Goal: Transaction & Acquisition: Download file/media

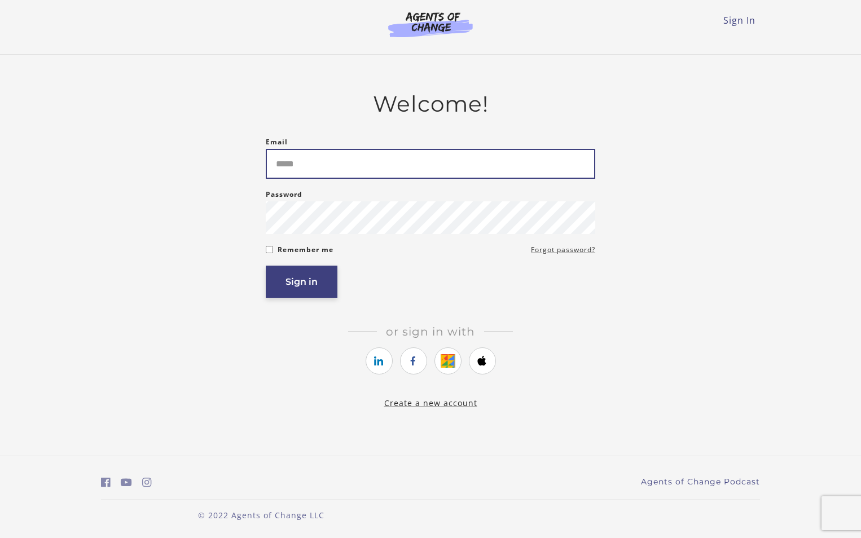
type input "**********"
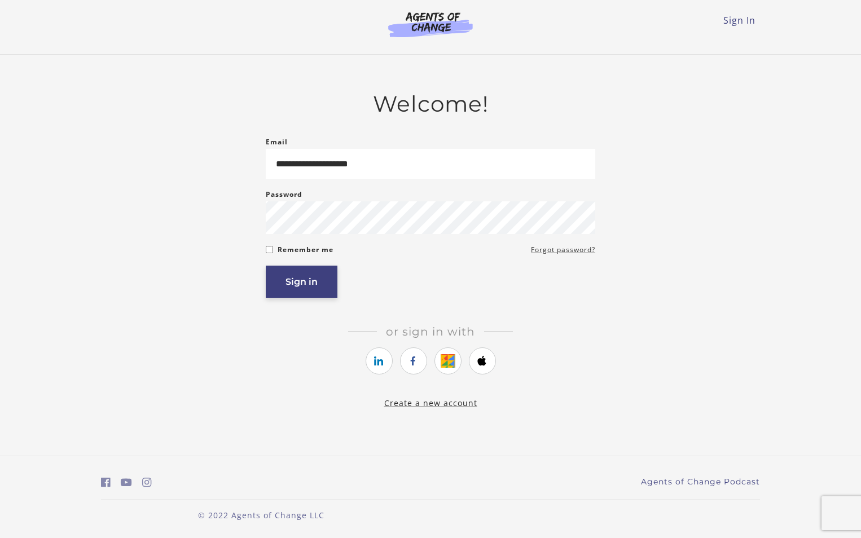
click at [298, 282] on button "Sign in" at bounding box center [302, 282] width 72 height 32
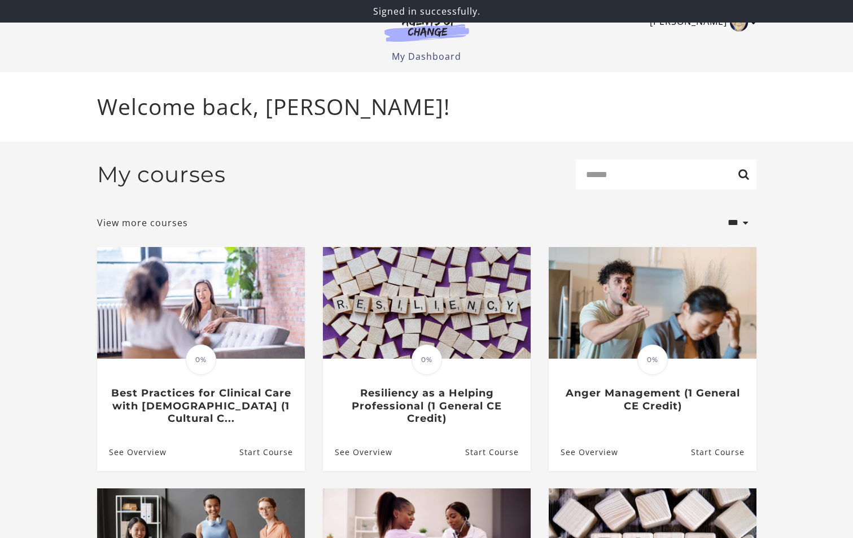
click at [705, 24] on link "[PERSON_NAME]" at bounding box center [700, 23] width 101 height 18
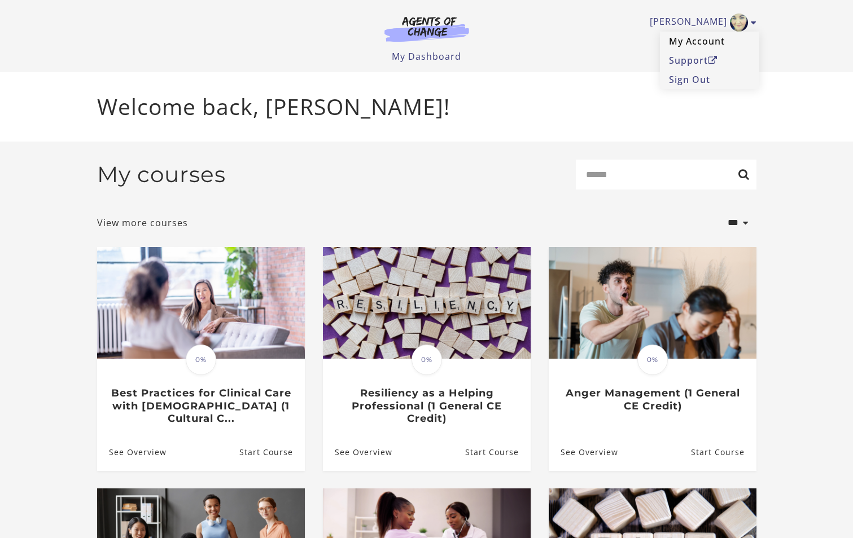
click at [691, 42] on link "My Account" at bounding box center [709, 41] width 99 height 19
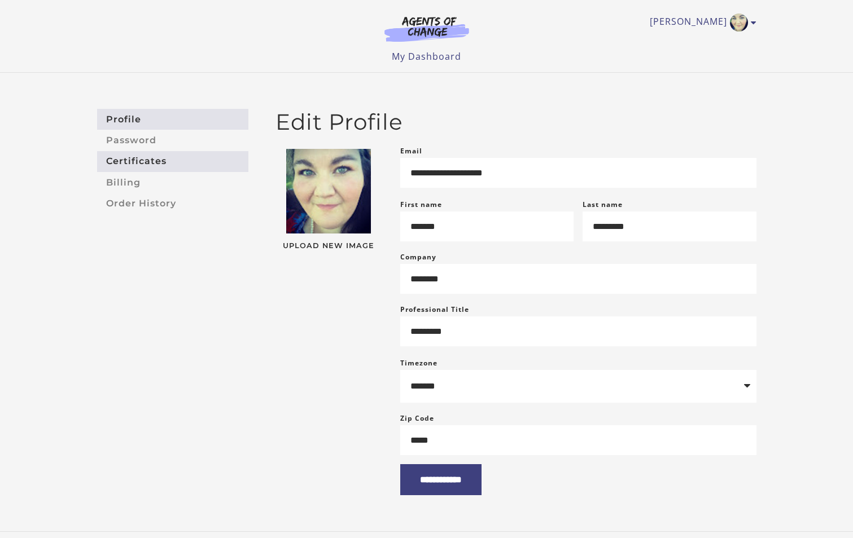
click at [146, 162] on link "Certificates" at bounding box center [172, 161] width 151 height 21
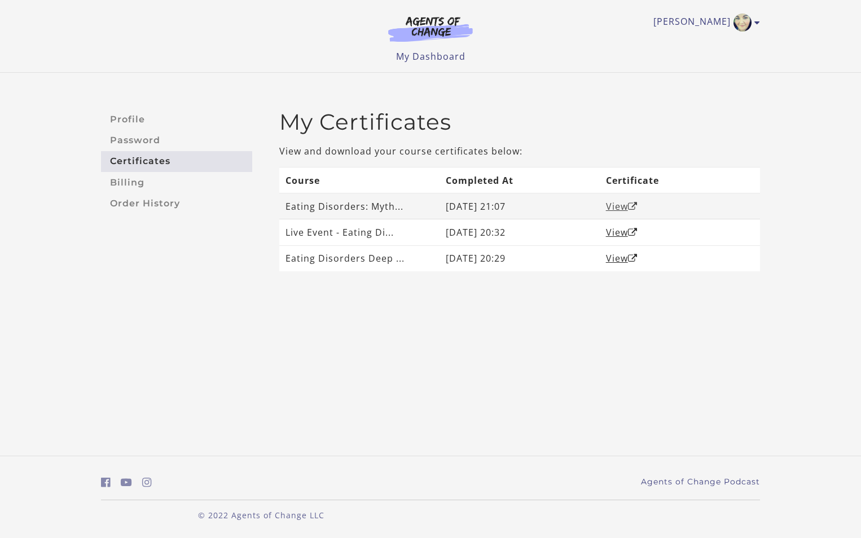
click at [615, 203] on link "View" at bounding box center [622, 206] width 32 height 12
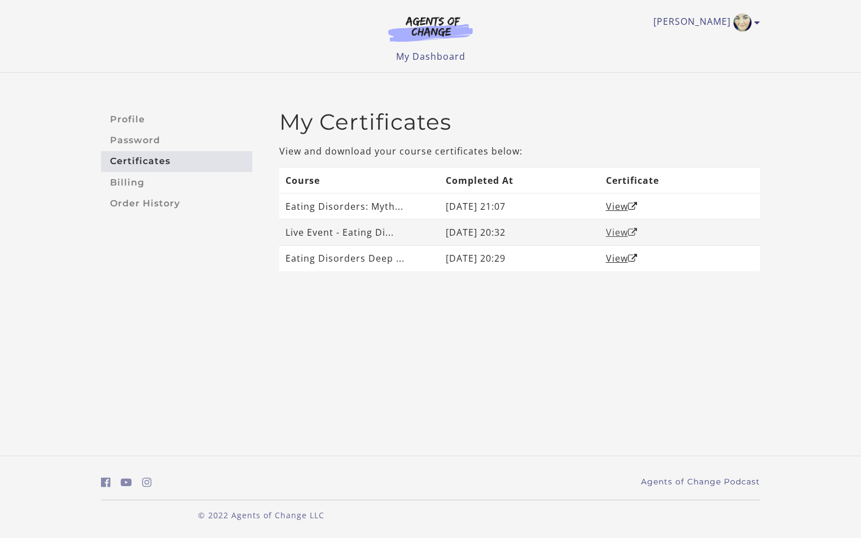
click at [622, 230] on link "View" at bounding box center [622, 232] width 32 height 12
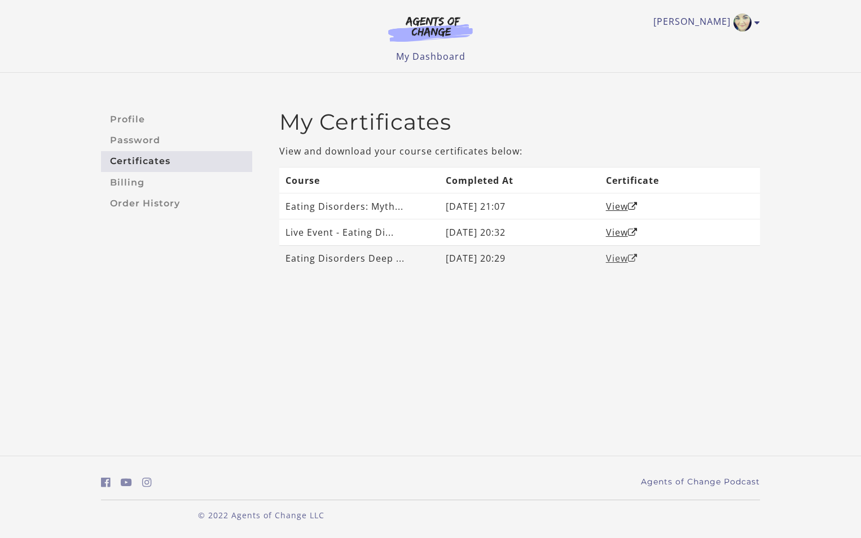
click at [616, 261] on link "View" at bounding box center [622, 258] width 32 height 12
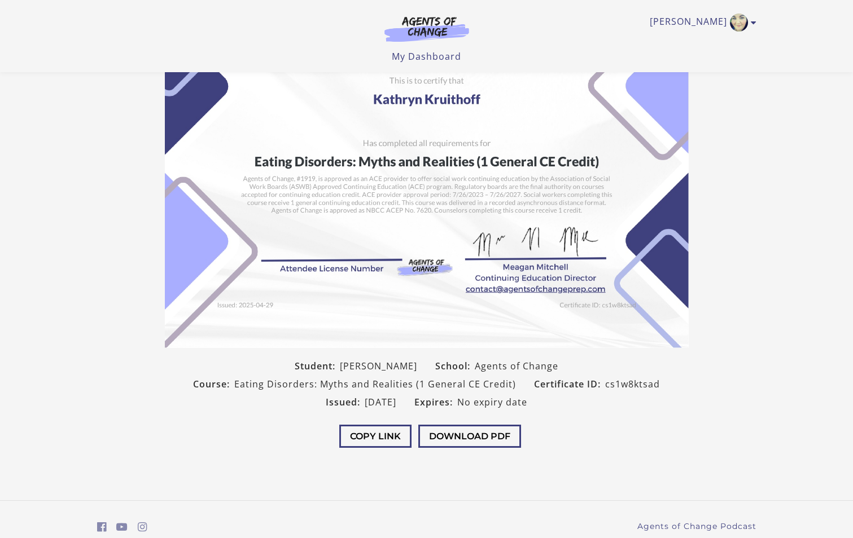
scroll to position [93, 0]
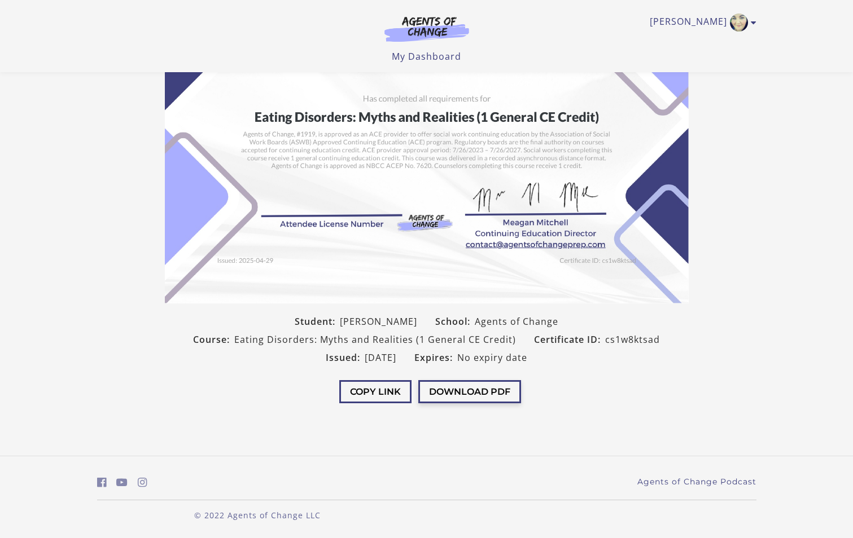
click at [491, 401] on button "Download PDF" at bounding box center [469, 391] width 103 height 23
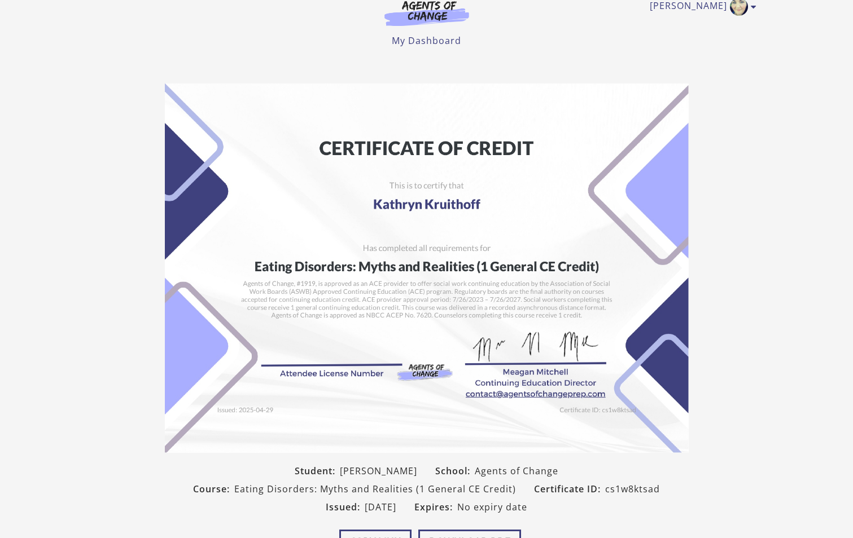
scroll to position [0, 0]
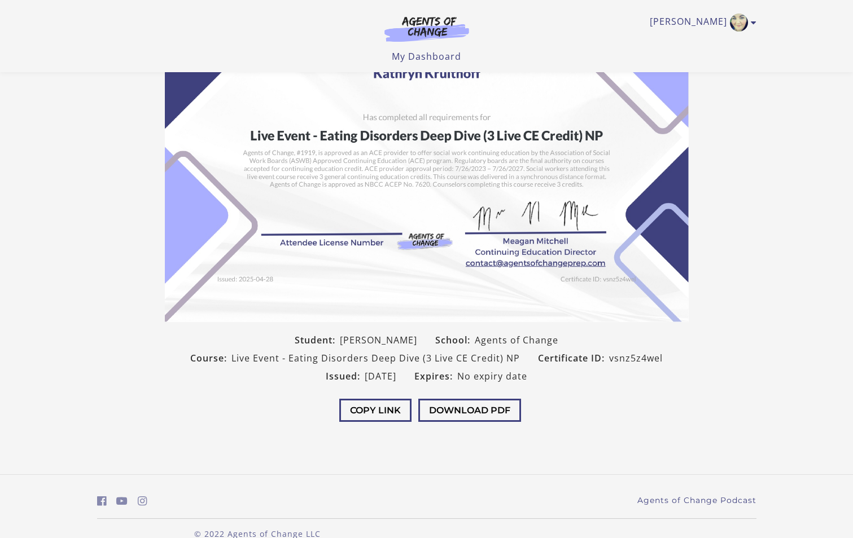
scroll to position [93, 0]
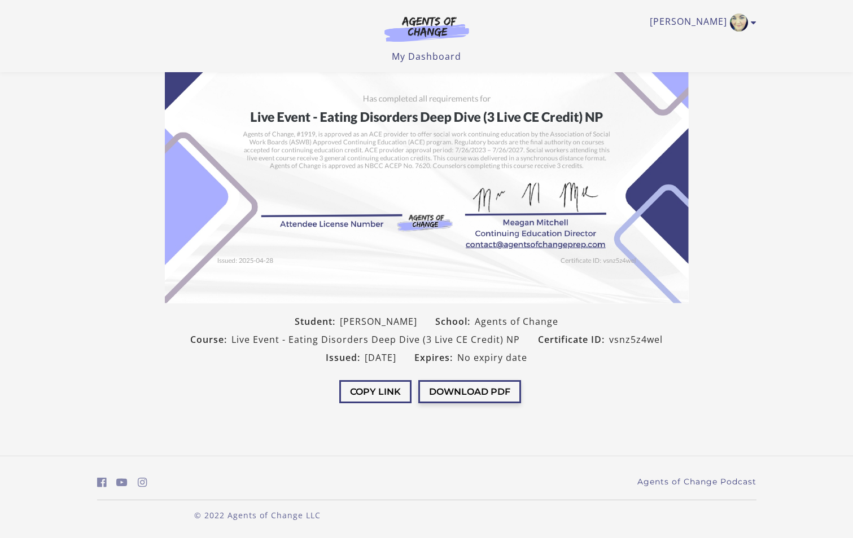
click at [473, 388] on button "Download PDF" at bounding box center [469, 391] width 103 height 23
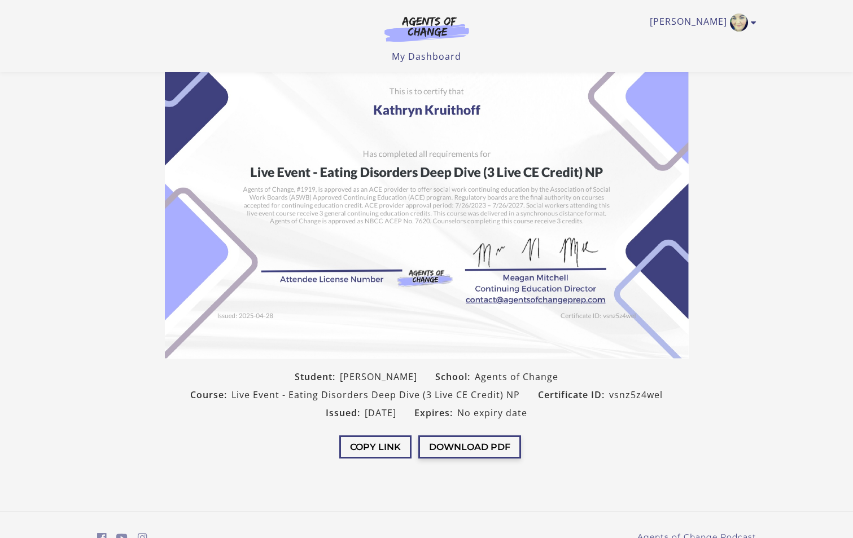
scroll to position [0, 0]
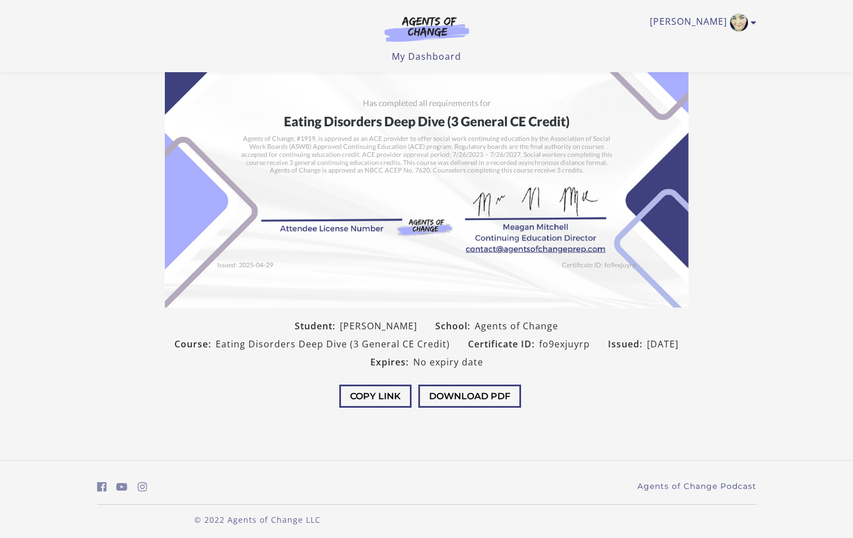
scroll to position [93, 0]
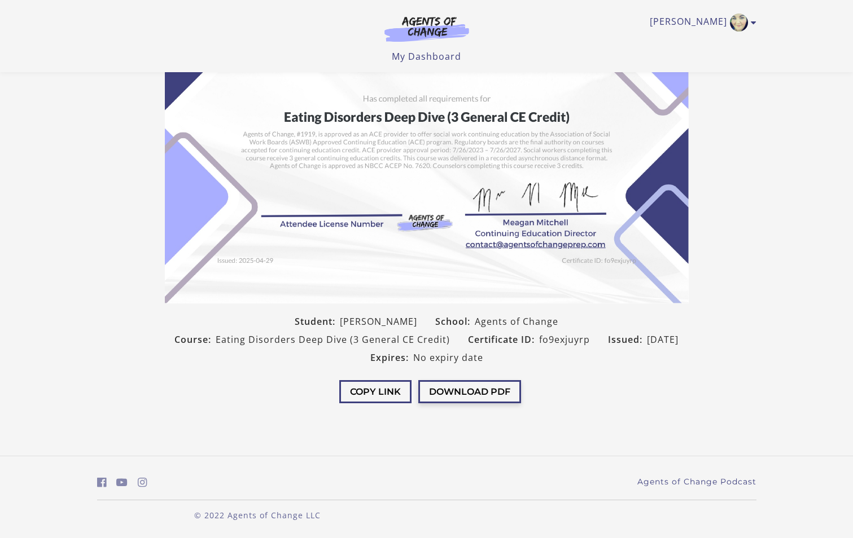
click at [473, 394] on button "Download PDF" at bounding box center [469, 391] width 103 height 23
